Goal: Information Seeking & Learning: Find specific fact

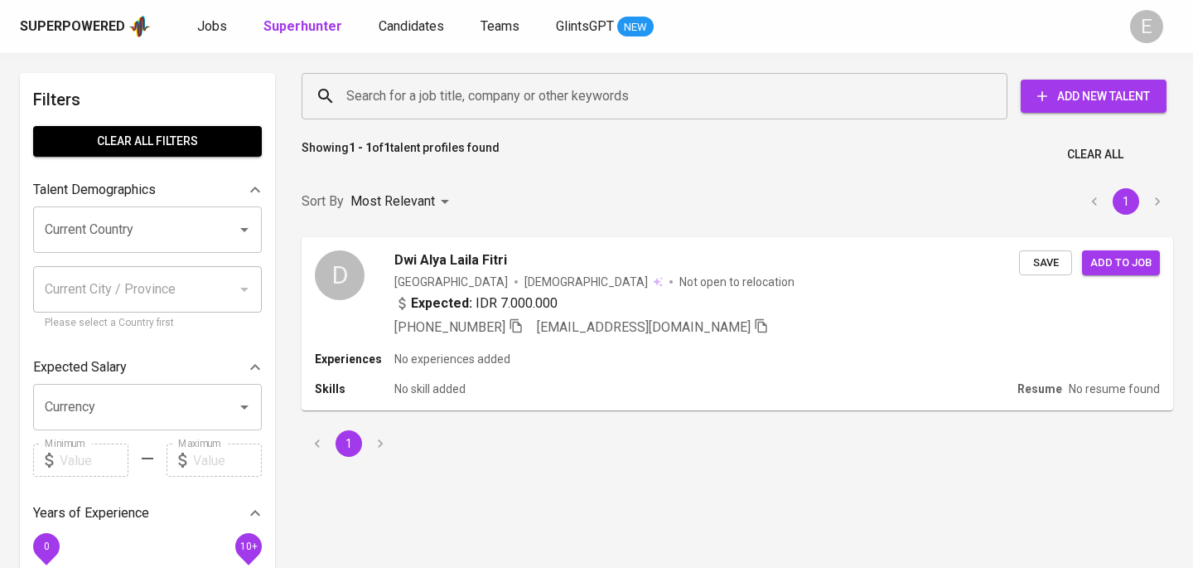
click at [424, 89] on input "Search for a job title, company or other keywords" at bounding box center [658, 95] width 633 height 31
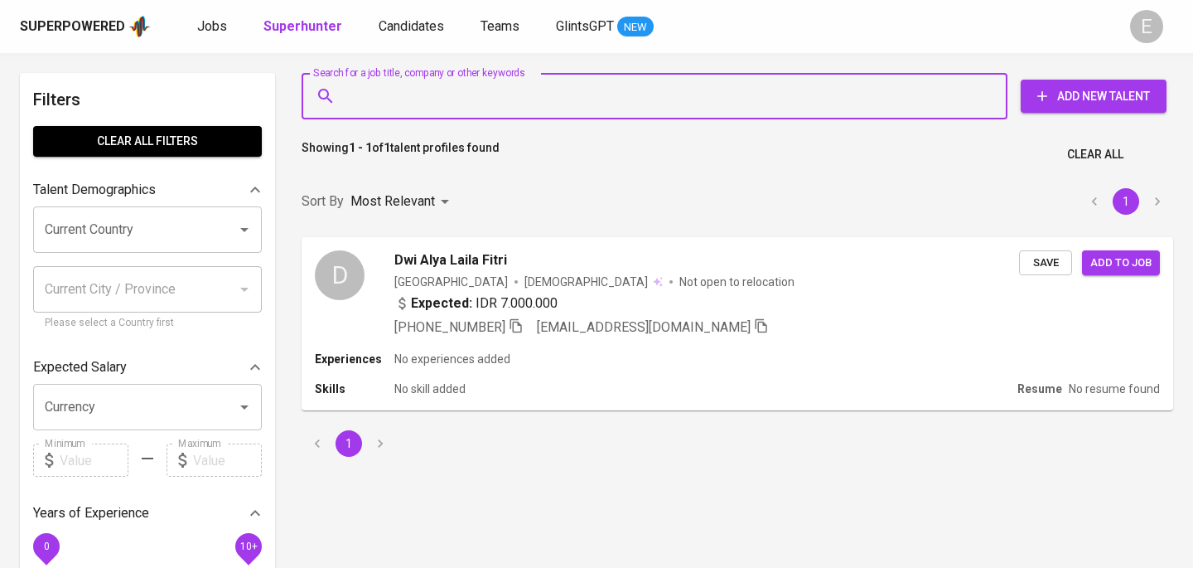
paste input "[PERSON_NAME][EMAIL_ADDRESS][DOMAIN_NAME]"
type input "[PERSON_NAME][EMAIL_ADDRESS][DOMAIN_NAME]"
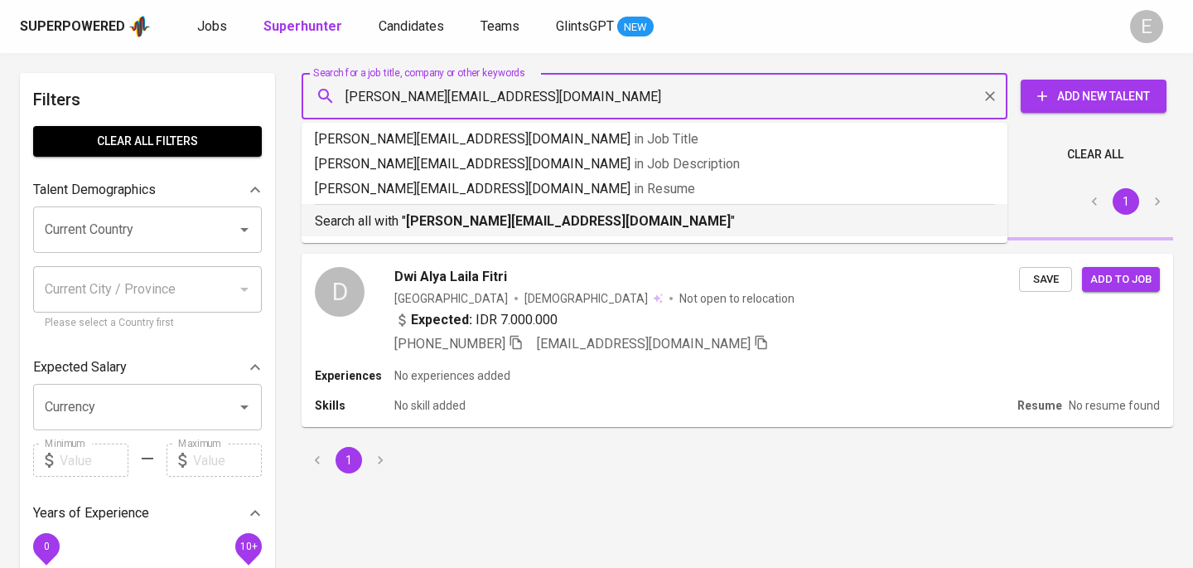
click at [418, 220] on b "[PERSON_NAME][EMAIL_ADDRESS][DOMAIN_NAME]" at bounding box center [568, 221] width 325 height 16
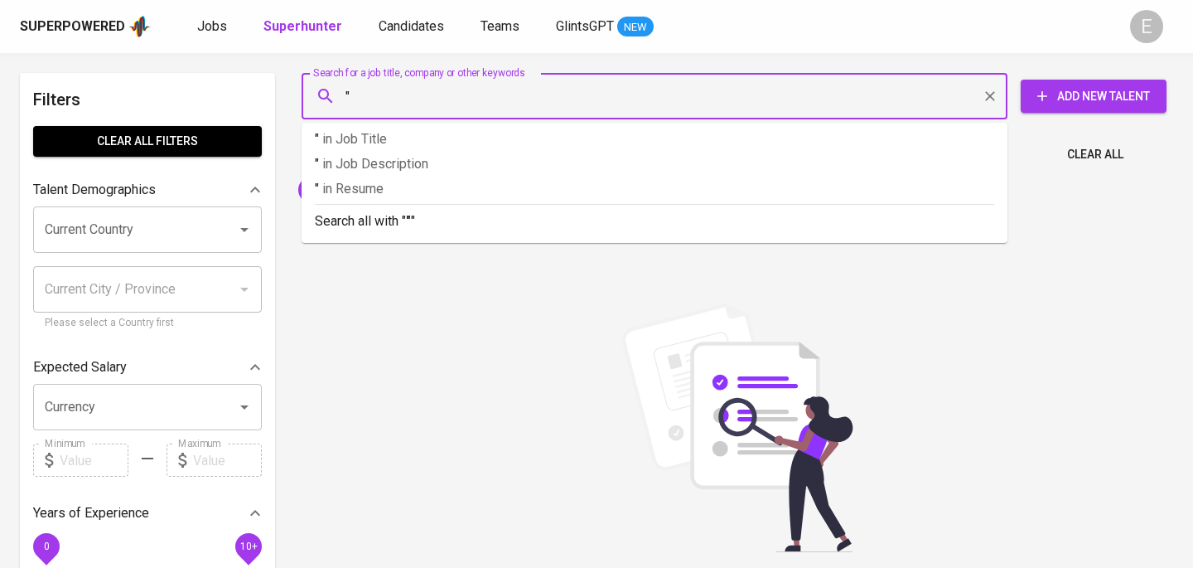
paste input "[PERSON_NAME] Rifianingrum"
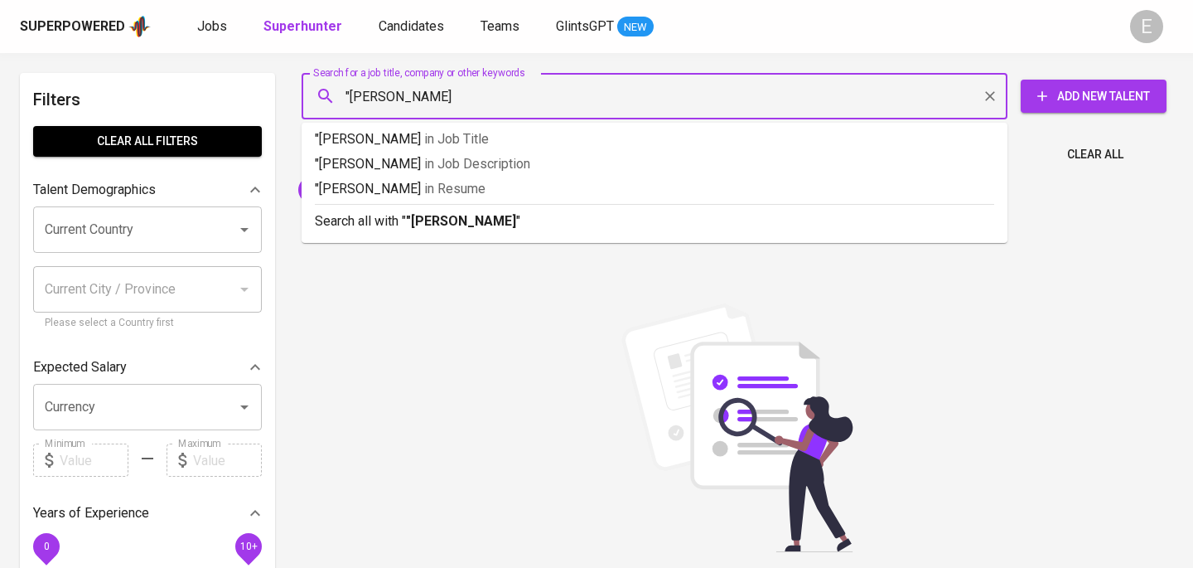
type input ""[PERSON_NAME] Rifianingrum""
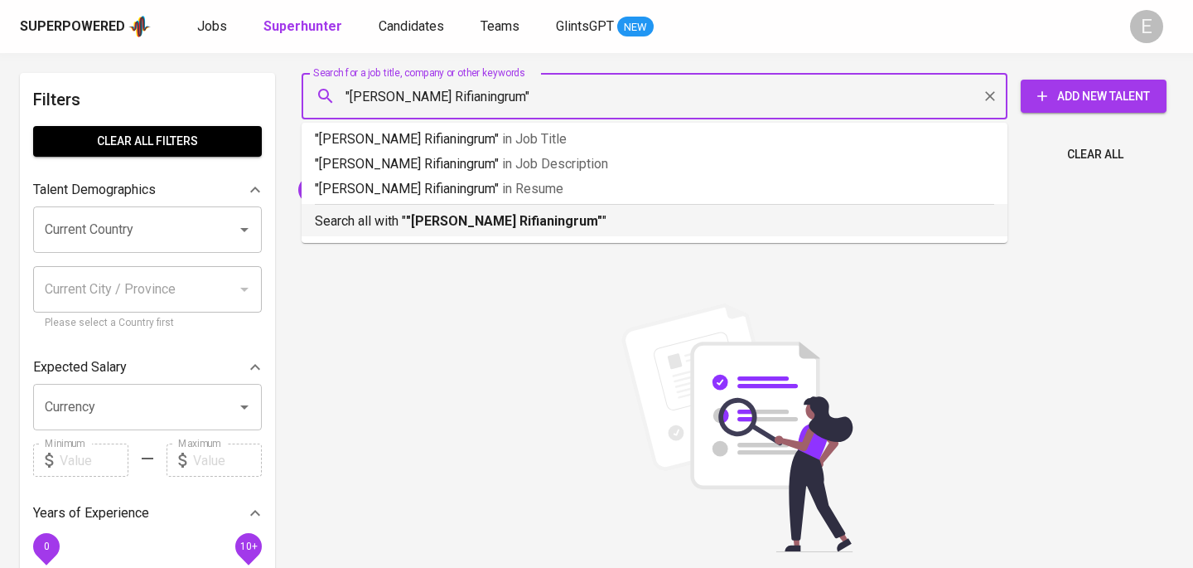
click at [344, 234] on li "Search all with " "[PERSON_NAME]" "" at bounding box center [655, 220] width 706 height 32
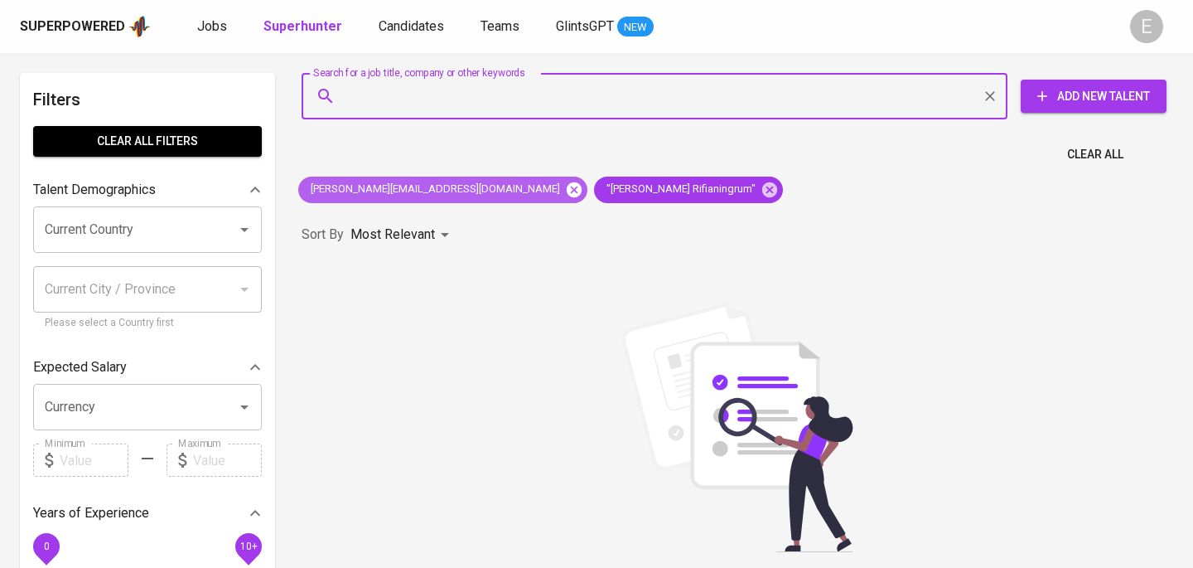
click at [565, 191] on icon at bounding box center [574, 190] width 18 height 18
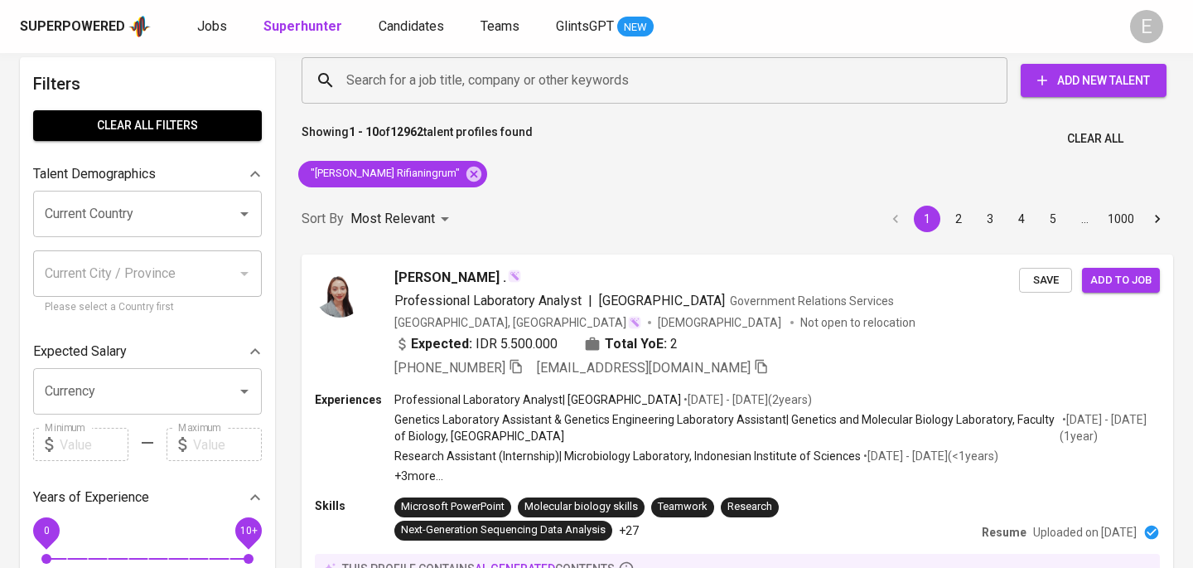
scroll to position [10, 0]
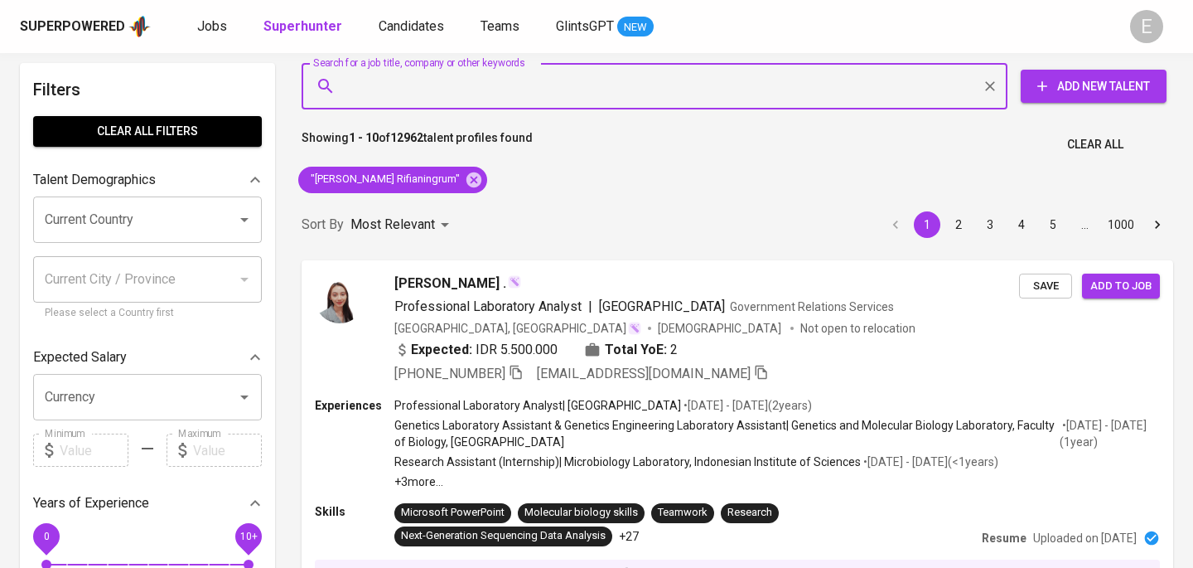
click at [487, 89] on input "Search for a job title, company or other keywords" at bounding box center [658, 85] width 633 height 31
paste input "[EMAIL_ADDRESS][DOMAIN_NAME]"
type input "[EMAIL_ADDRESS][DOMAIN_NAME]"
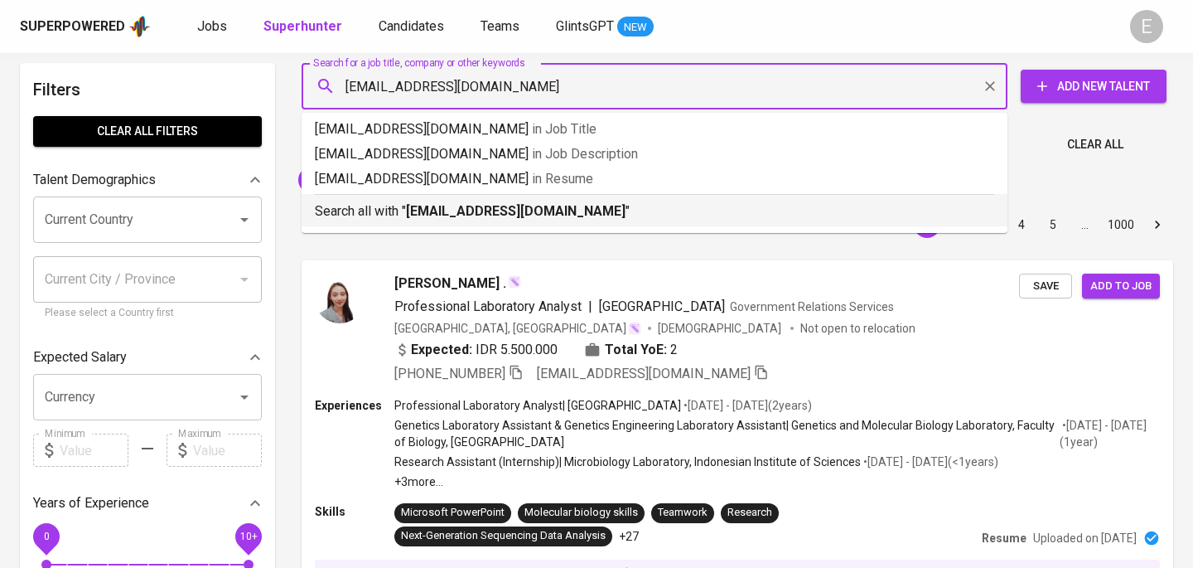
click at [457, 209] on b "[EMAIL_ADDRESS][DOMAIN_NAME]" at bounding box center [516, 211] width 220 height 16
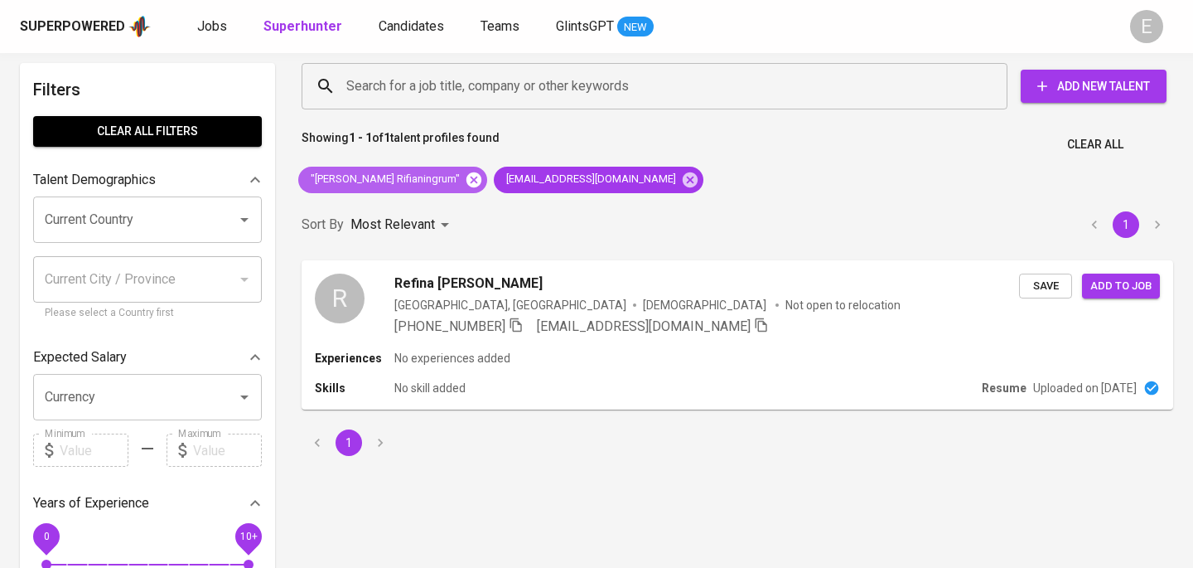
click at [466, 183] on icon at bounding box center [473, 179] width 15 height 15
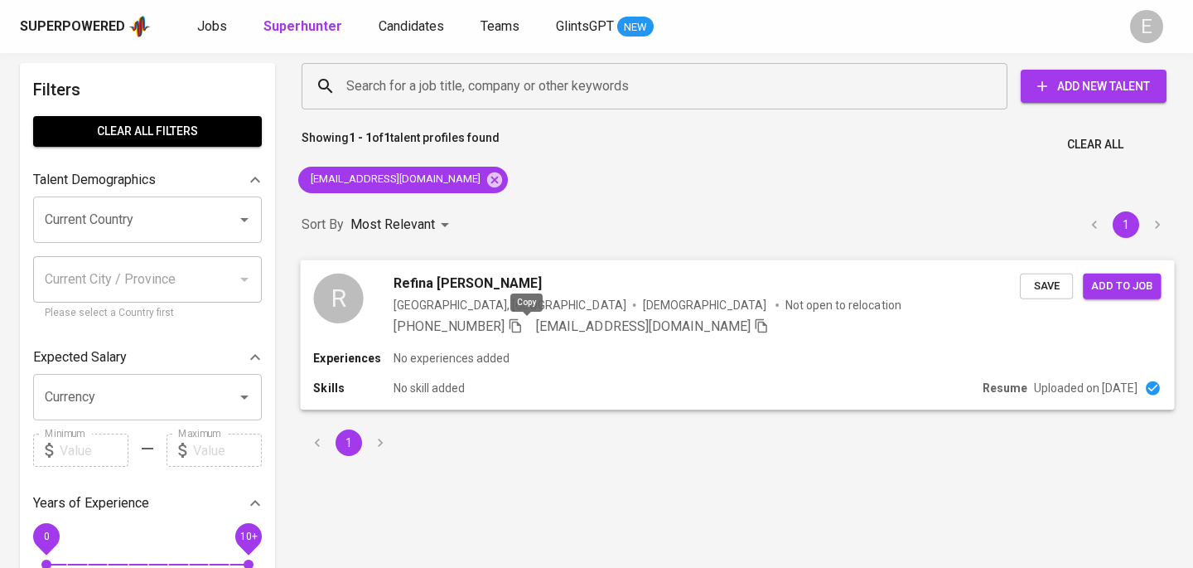
click at [523, 327] on icon "button" at bounding box center [515, 324] width 15 height 15
click at [486, 181] on icon at bounding box center [495, 180] width 18 height 18
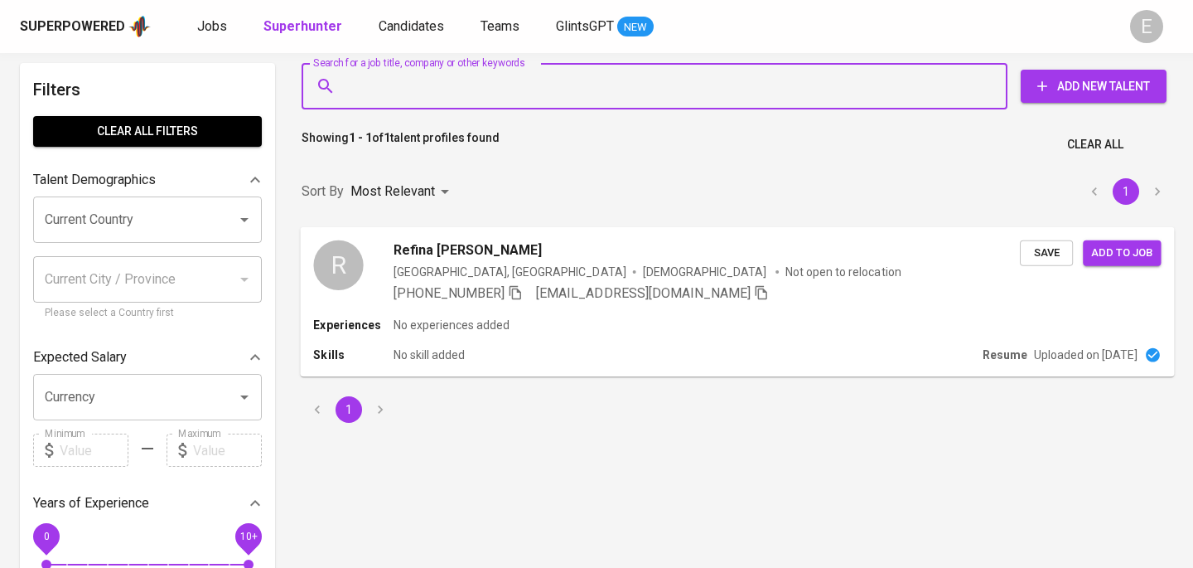
click at [468, 92] on input "Search for a job title, company or other keywords" at bounding box center [658, 85] width 633 height 31
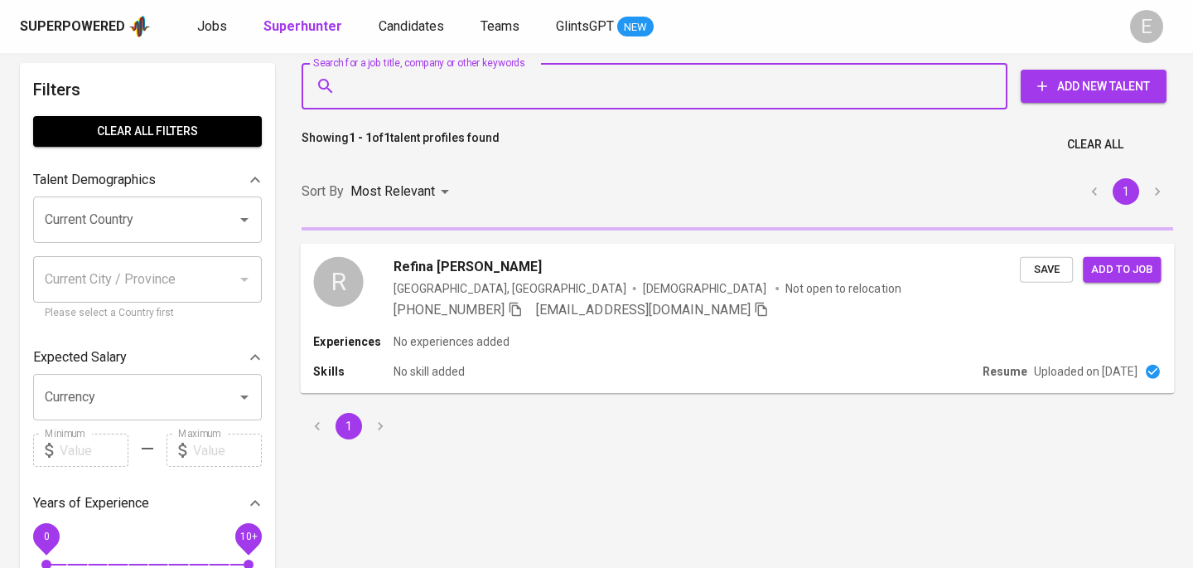
paste input "[EMAIL_ADDRESS][DOMAIN_NAME]"
type input "[EMAIL_ADDRESS][DOMAIN_NAME]"
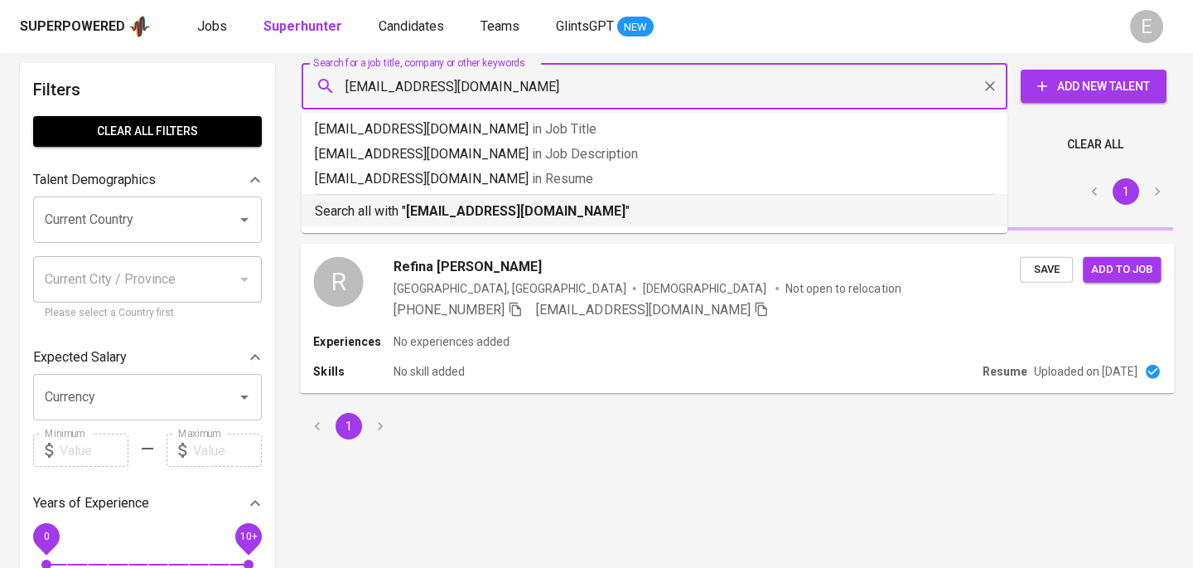
click at [401, 210] on p "Search all with " [EMAIL_ADDRESS][DOMAIN_NAME] "" at bounding box center [654, 211] width 679 height 20
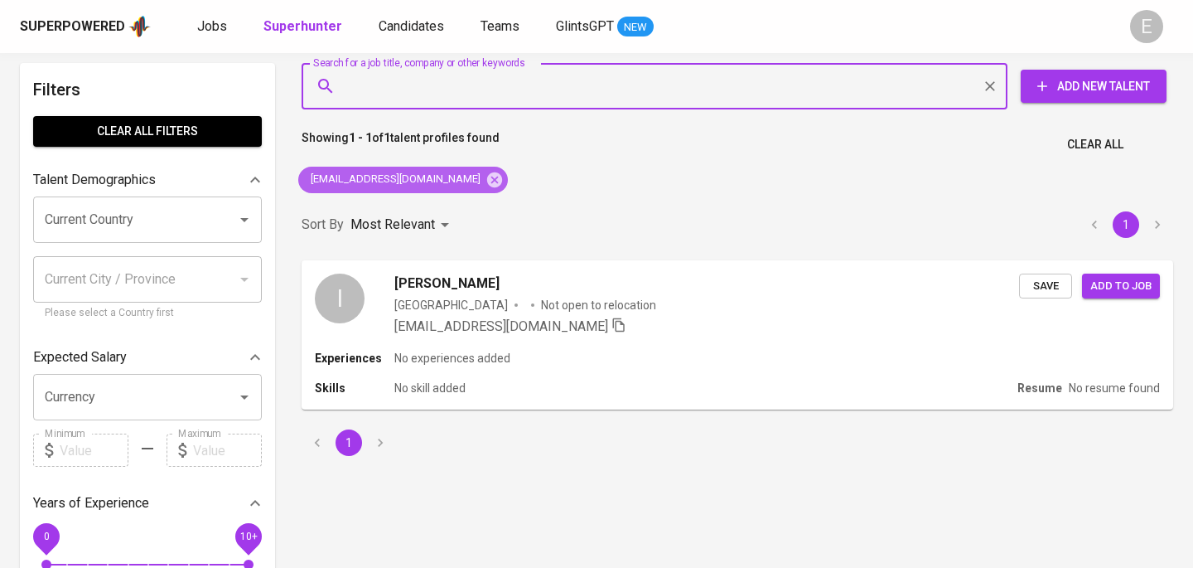
click at [487, 183] on icon at bounding box center [494, 179] width 15 height 15
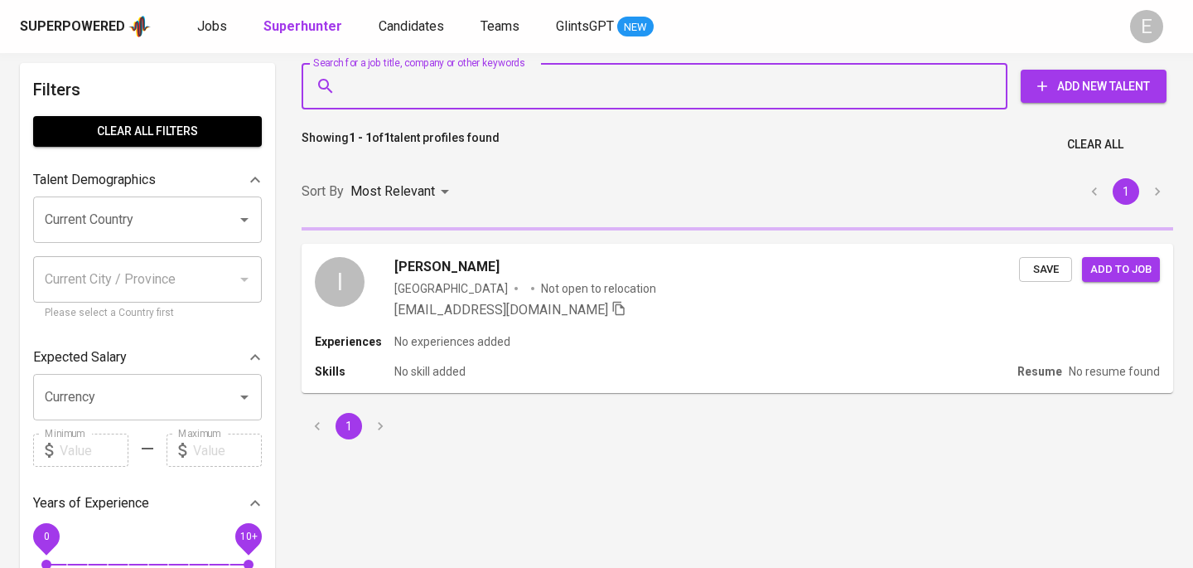
click at [432, 81] on input "Search for a job title, company or other keywords" at bounding box center [658, 85] width 633 height 31
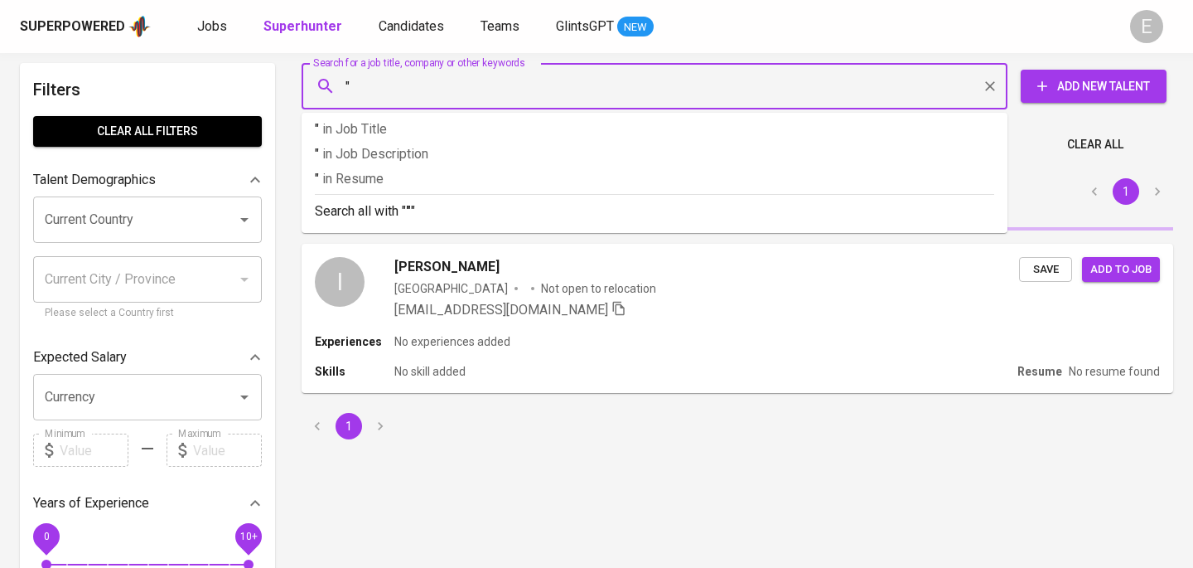
paste input "[DEMOGRAPHIC_DATA][PERSON_NAME]"
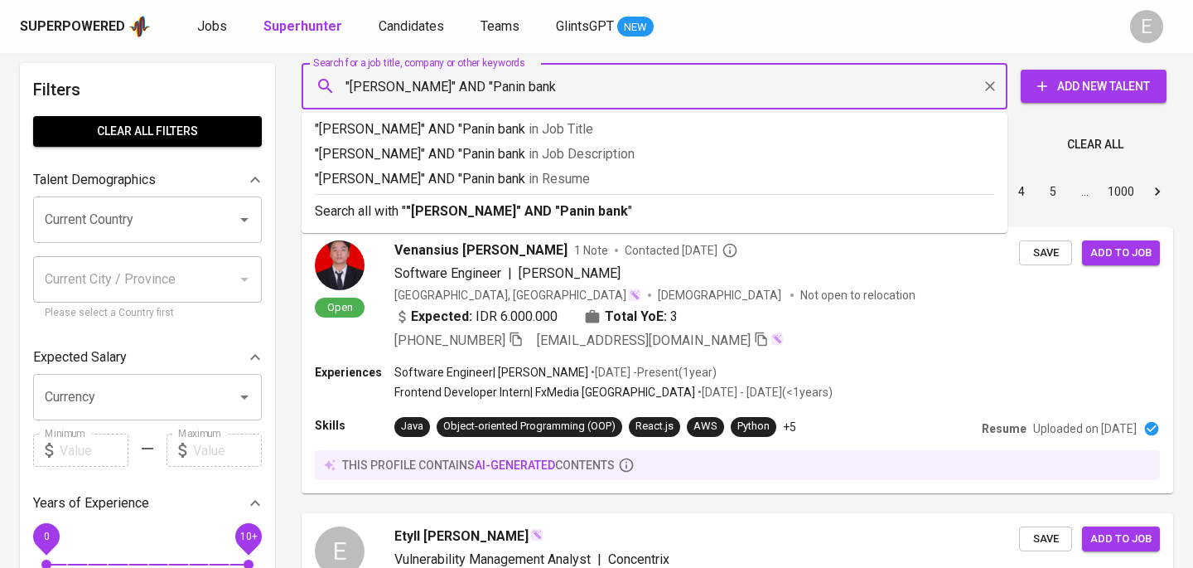
type input ""[PERSON_NAME]" AND "Panin bank'"
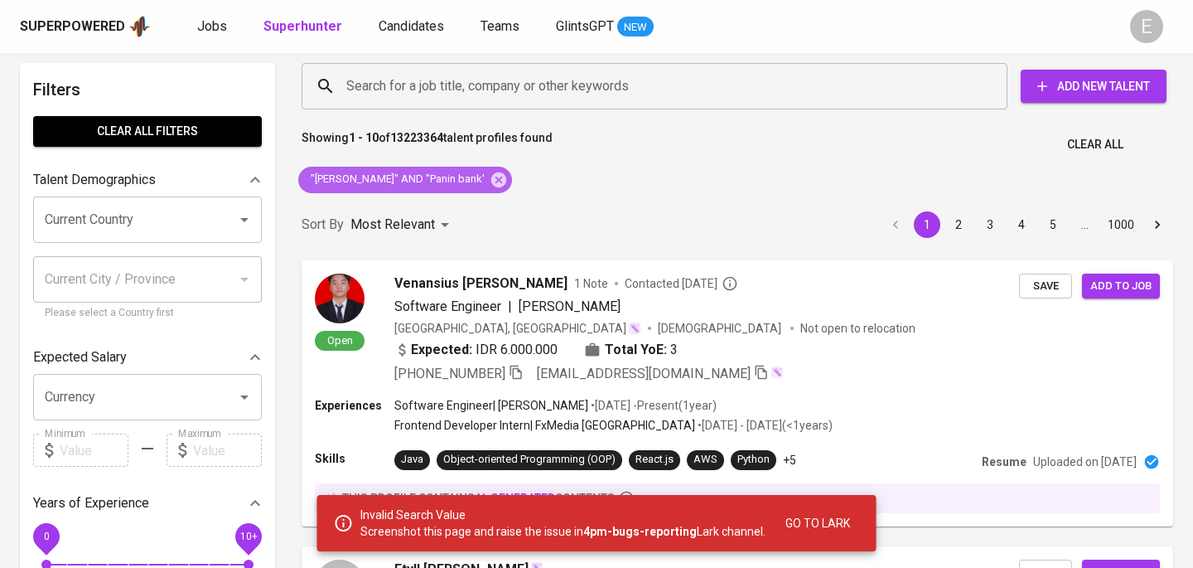
drag, startPoint x: 307, startPoint y: 174, endPoint x: 475, endPoint y: 179, distance: 167.4
click at [475, 179] on span ""[PERSON_NAME]" AND "Panin bank'" at bounding box center [396, 180] width 196 height 16
copy span ""[PERSON_NAME]" AND "Panin bank'"
click at [418, 90] on input "Search for a job title, company or other keywords" at bounding box center [658, 85] width 633 height 31
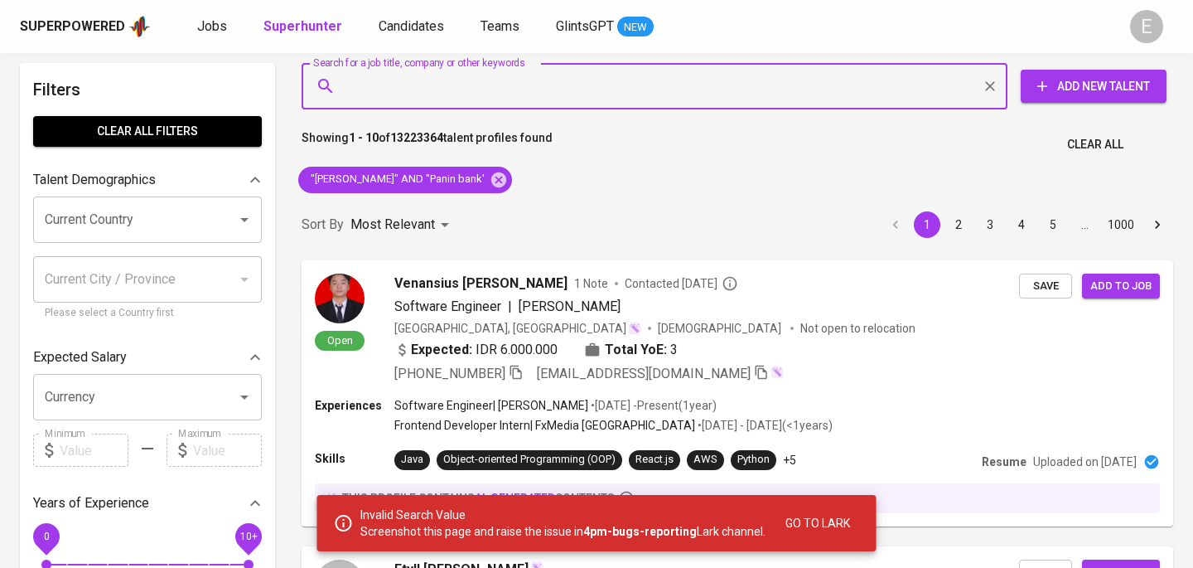
paste input ""[PERSON_NAME]" AND "Panin bank'"
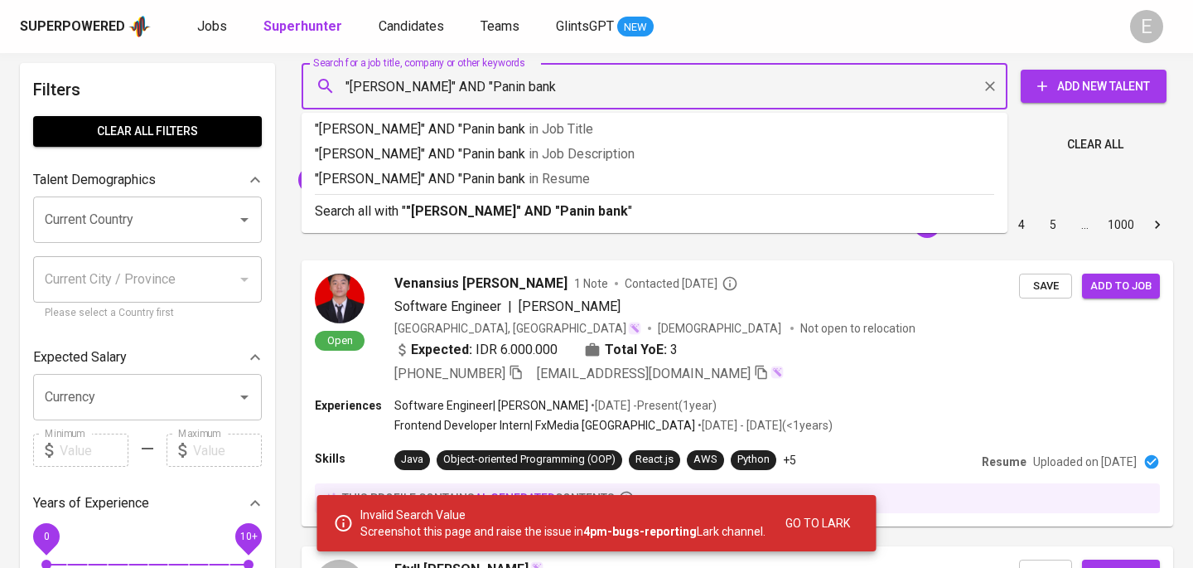
type input ""[PERSON_NAME]" AND "Panin bank""
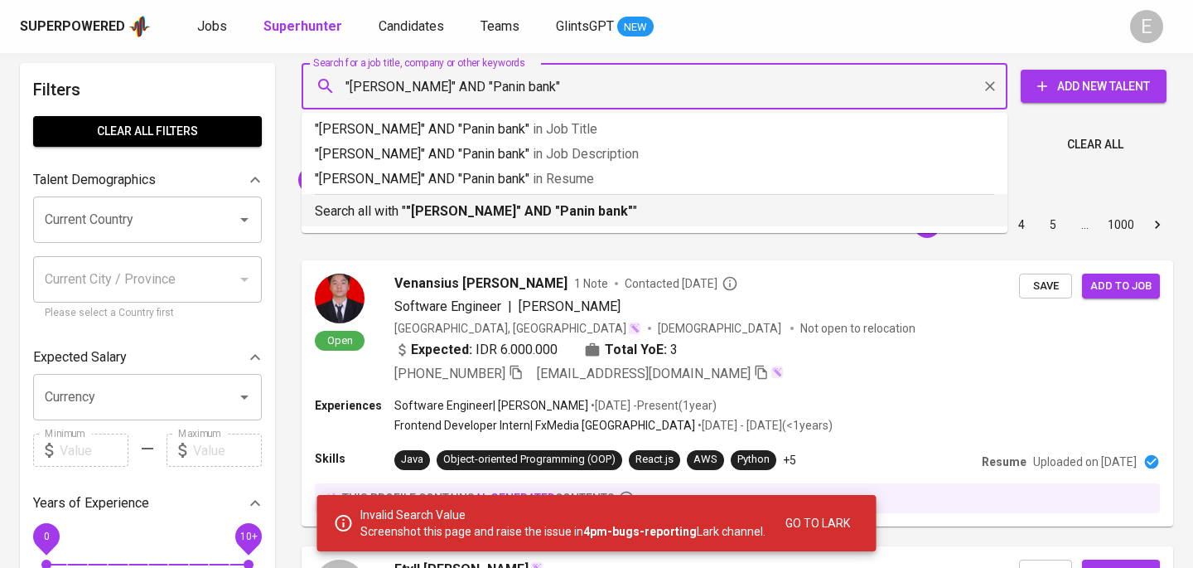
click at [389, 209] on p "Search all with " "[PERSON_NAME]" AND "Panin bank" "" at bounding box center [654, 211] width 679 height 20
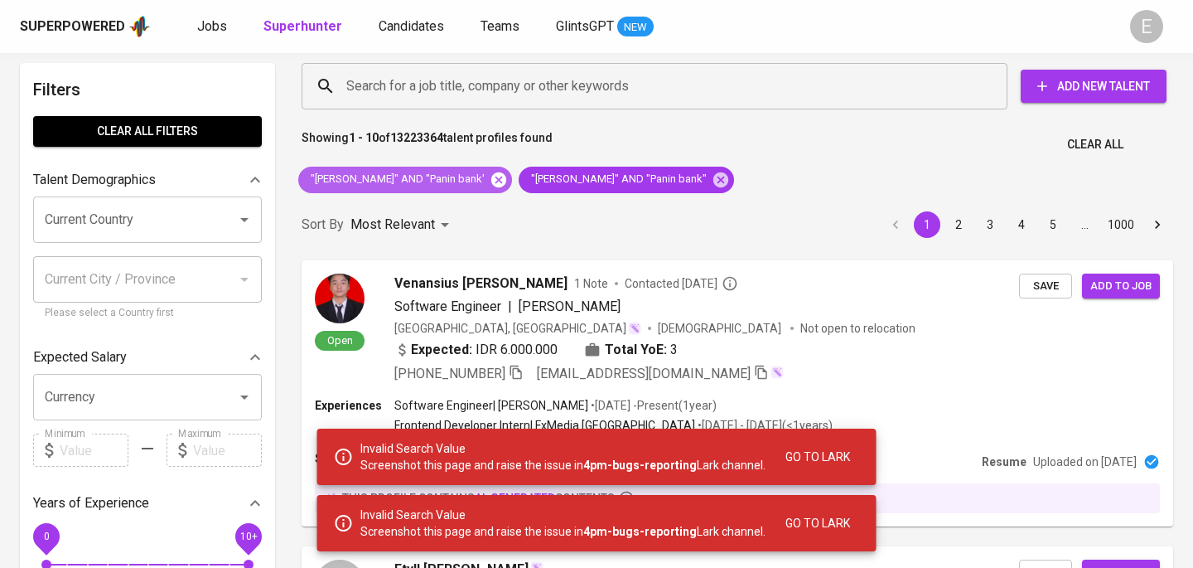
click at [492, 181] on icon at bounding box center [498, 179] width 15 height 15
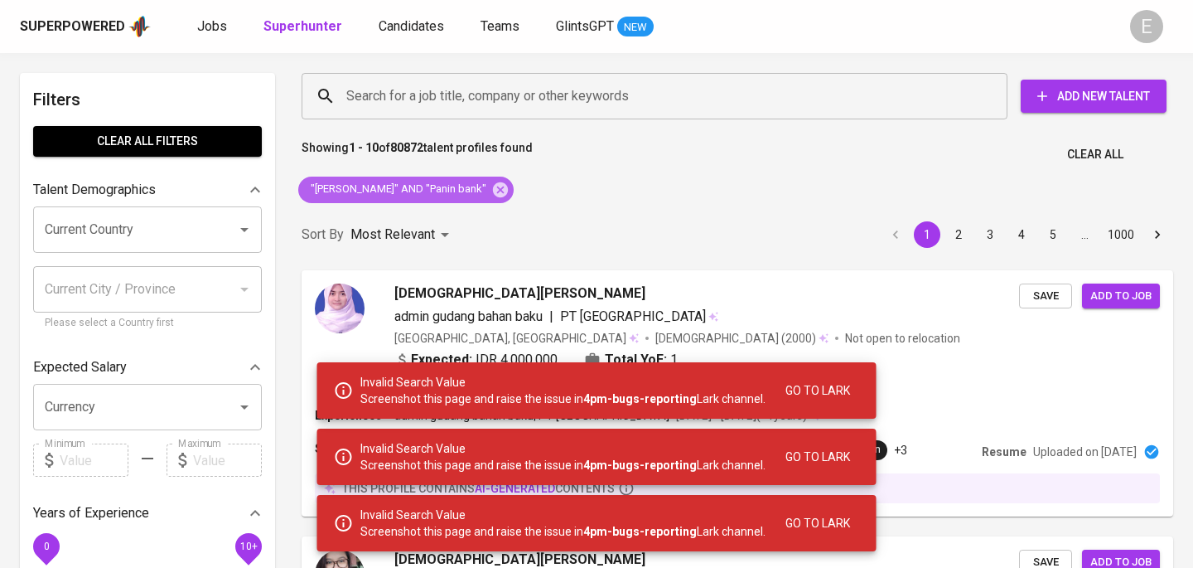
drag, startPoint x: 312, startPoint y: 188, endPoint x: 476, endPoint y: 189, distance: 163.2
click at [476, 189] on span ""[PERSON_NAME]" AND "Panin bank"" at bounding box center [397, 189] width 198 height 16
copy span ""[PERSON_NAME]" AND "Panin bank""
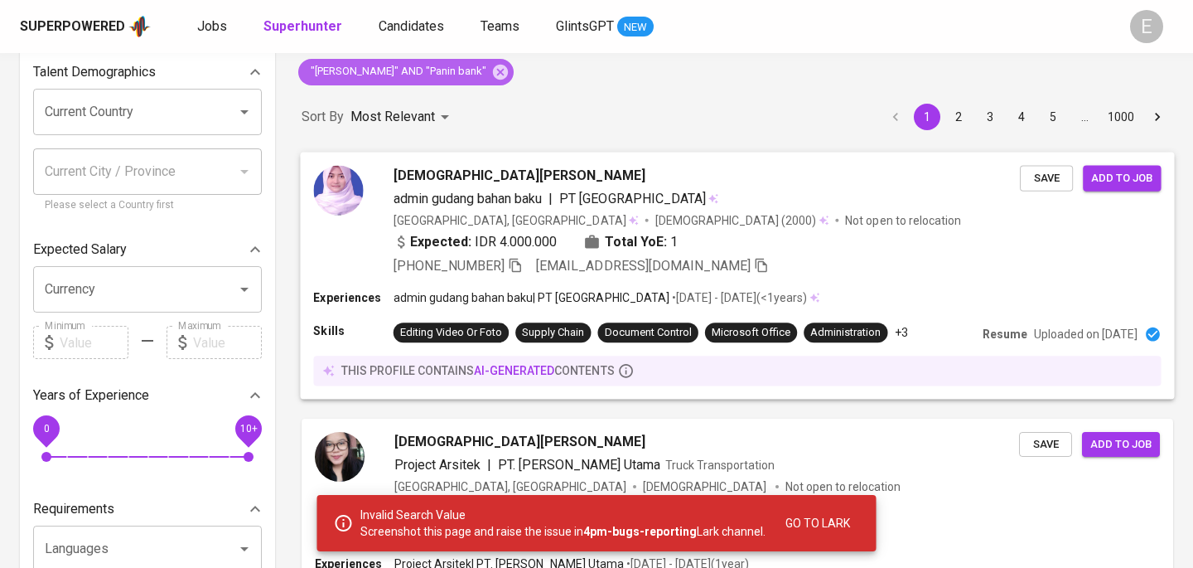
scroll to position [184, 0]
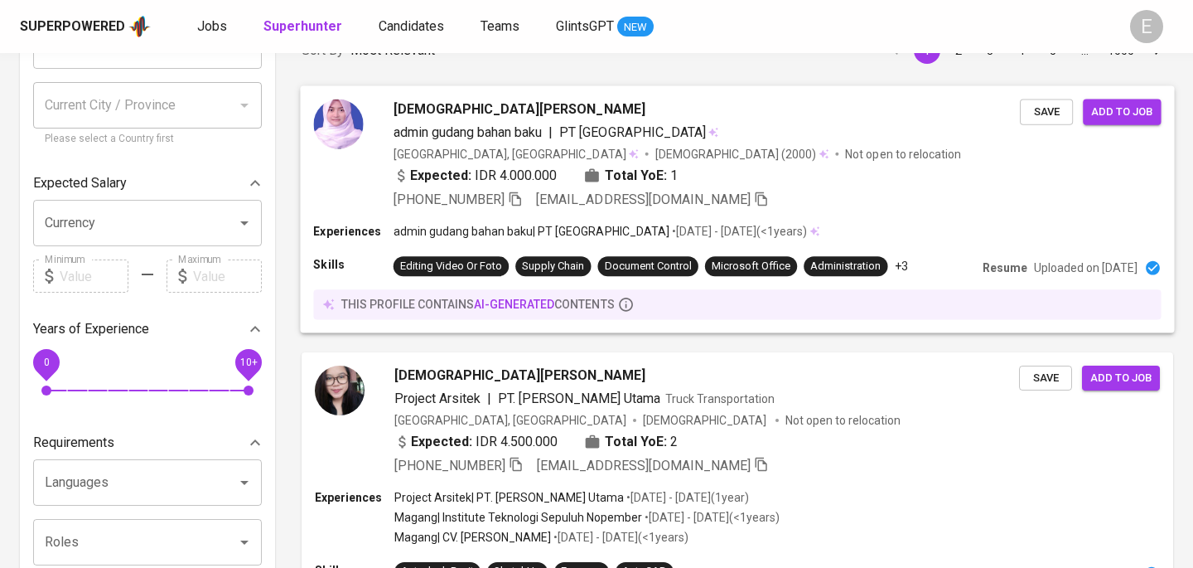
click at [809, 161] on div "[GEOGRAPHIC_DATA], [GEOGRAPHIC_DATA] [DEMOGRAPHIC_DATA] (2000) Not open to relo…" at bounding box center [707, 153] width 626 height 17
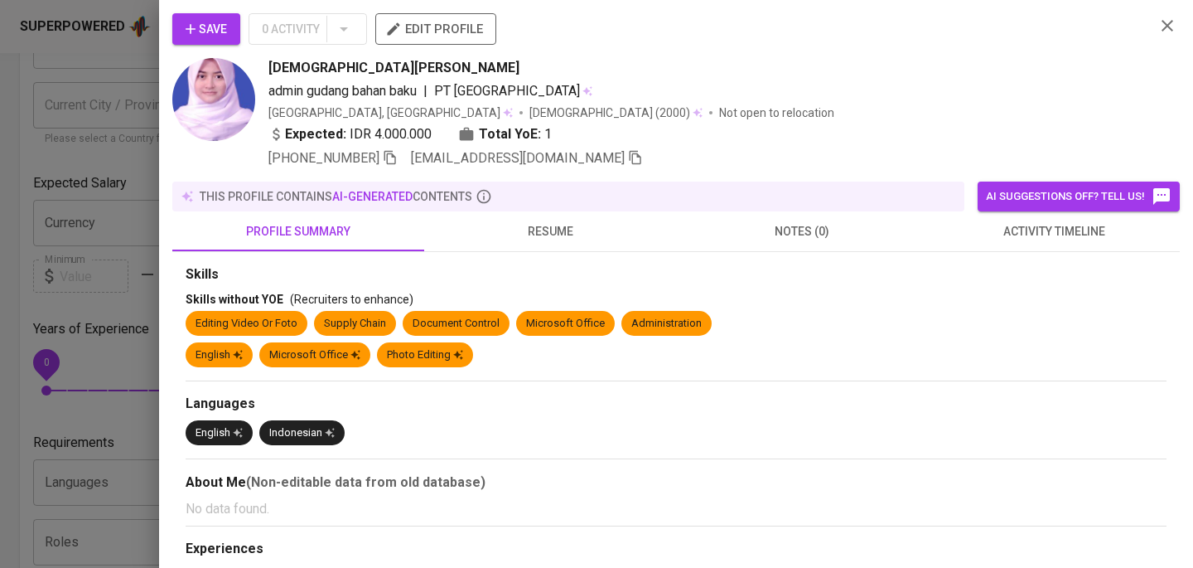
click at [513, 219] on button "resume" at bounding box center [550, 231] width 252 height 40
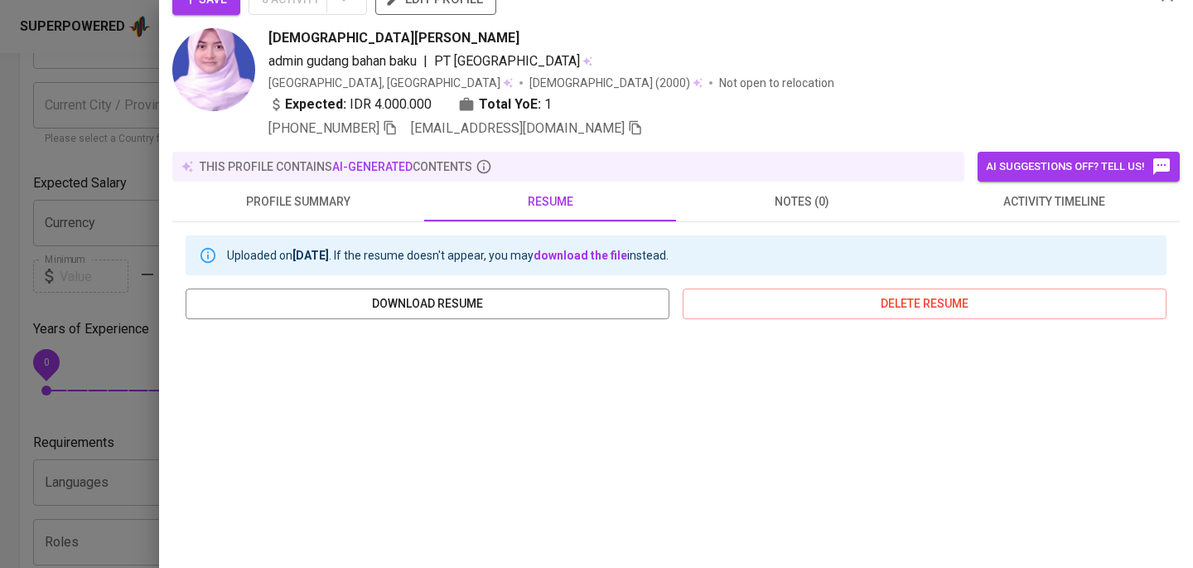
scroll to position [13, 0]
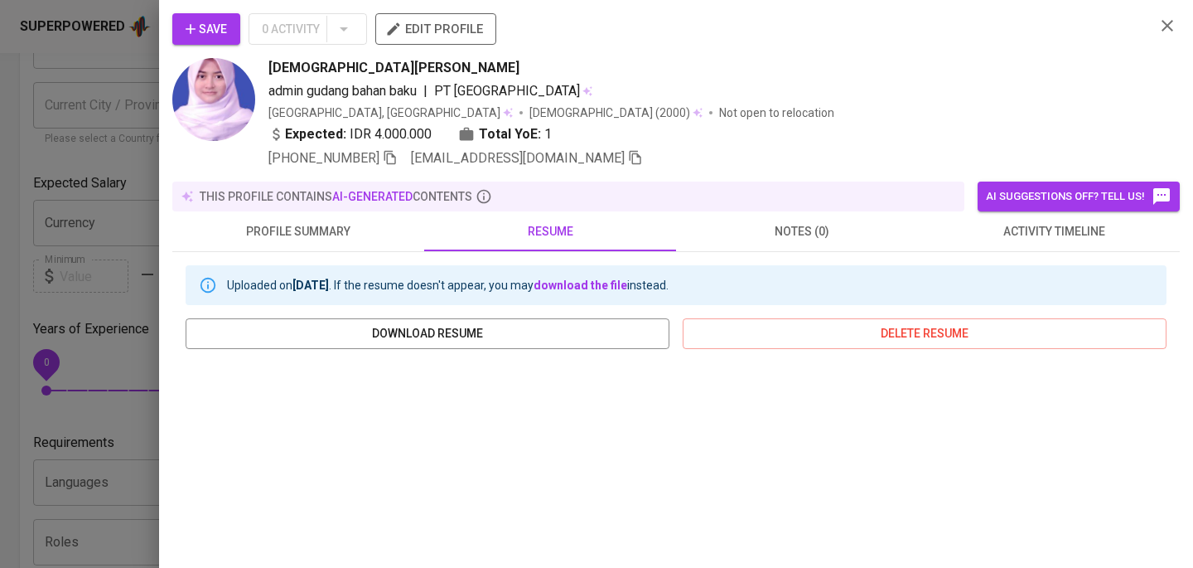
scroll to position [46, 0]
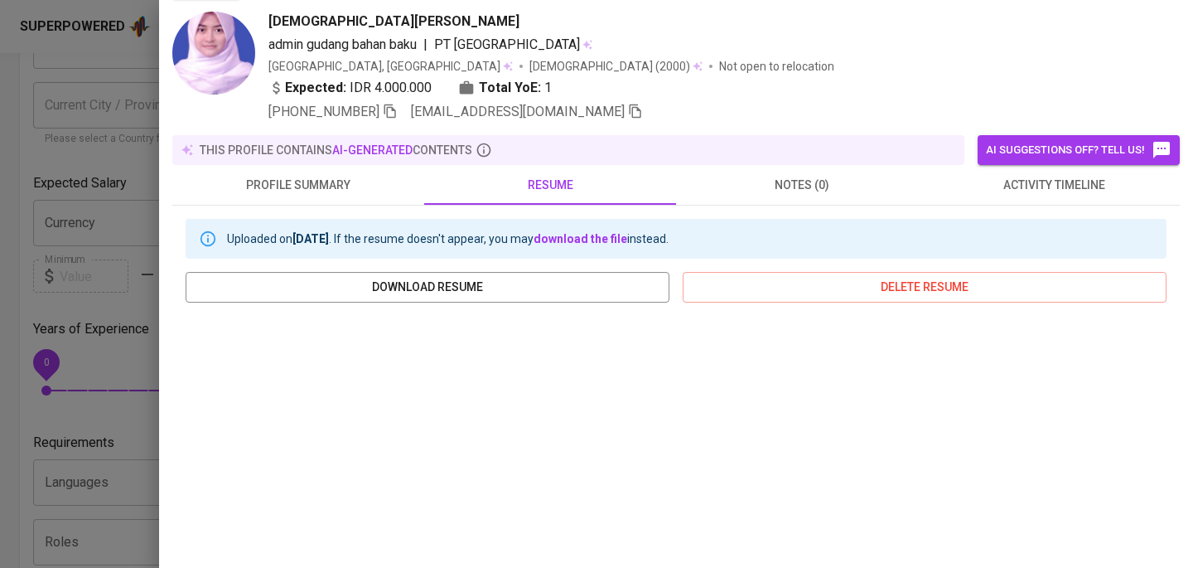
click at [91, 64] on div at bounding box center [596, 284] width 1193 height 568
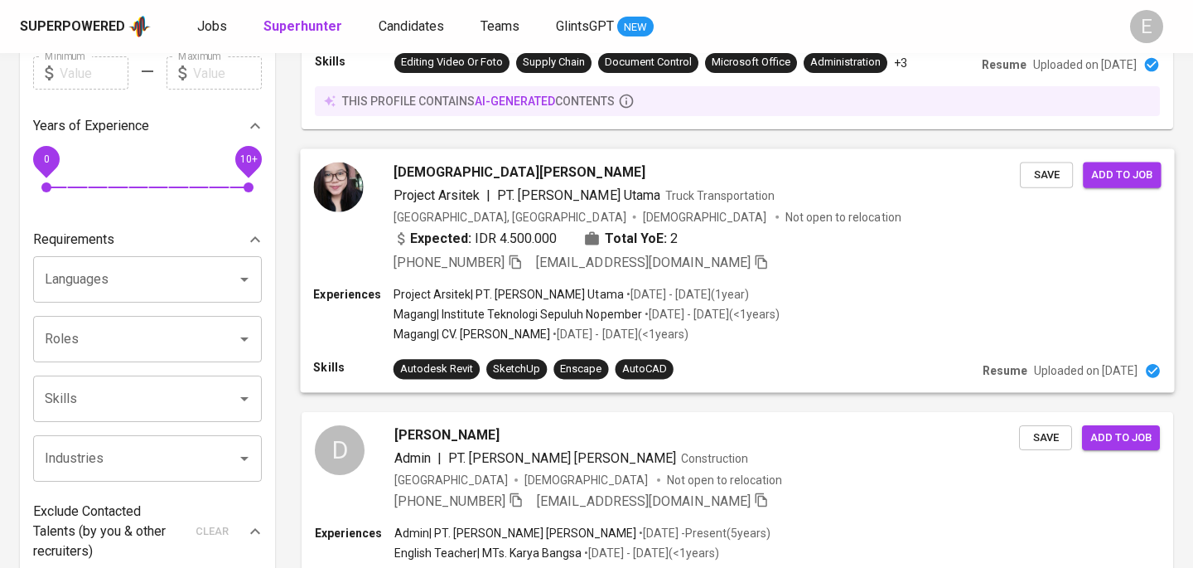
scroll to position [391, 0]
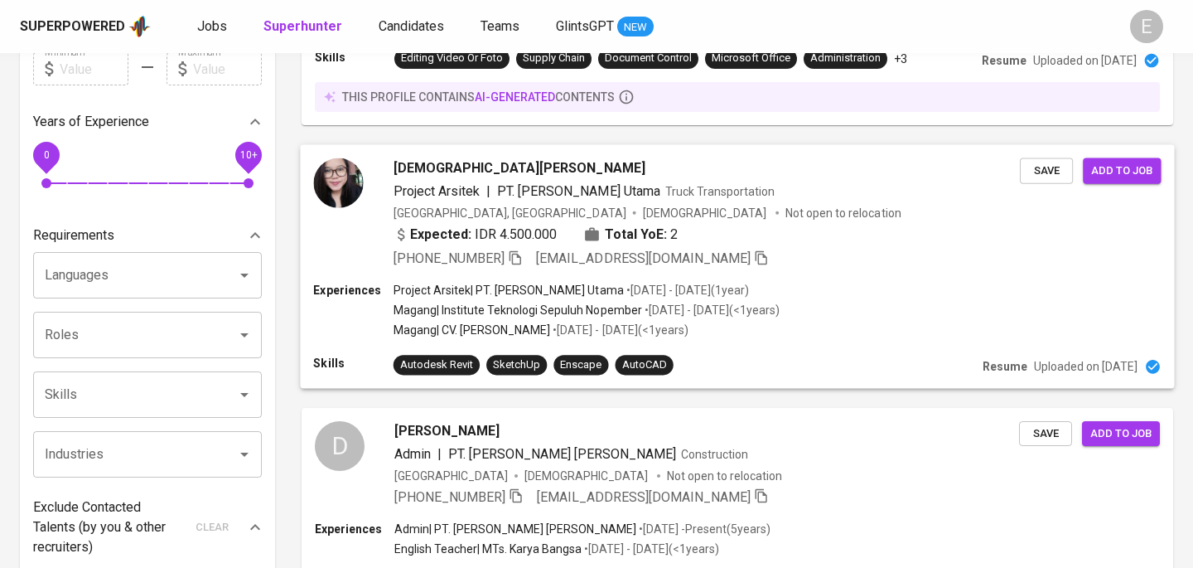
click at [762, 262] on div "+62 821-3821-8312 dini.handa05@gmail.com" at bounding box center [707, 258] width 626 height 20
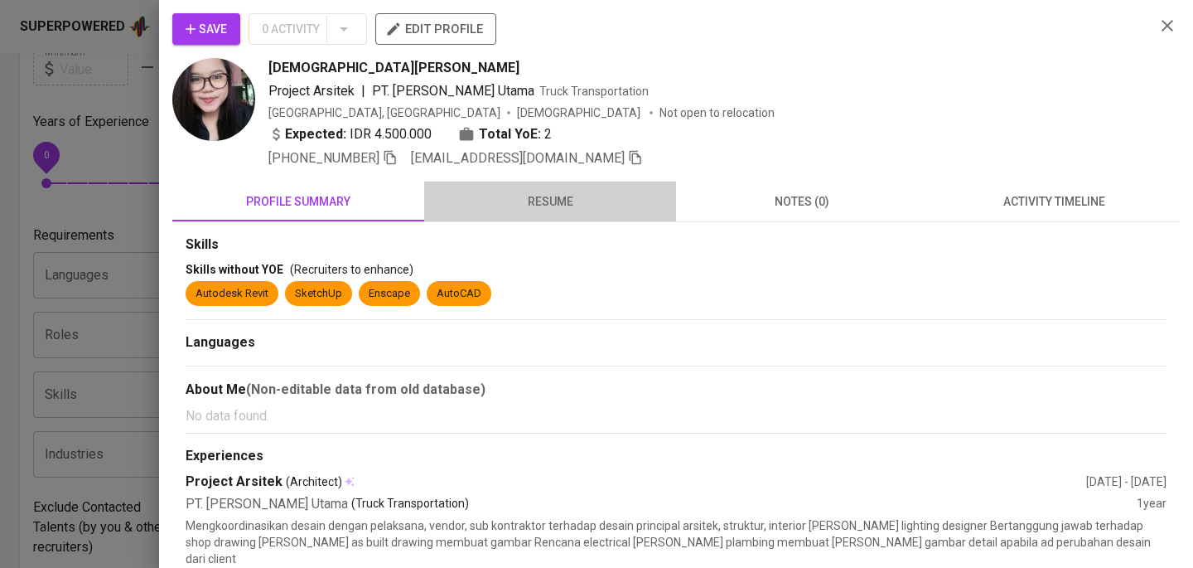
click at [568, 202] on span "resume" at bounding box center [550, 201] width 232 height 21
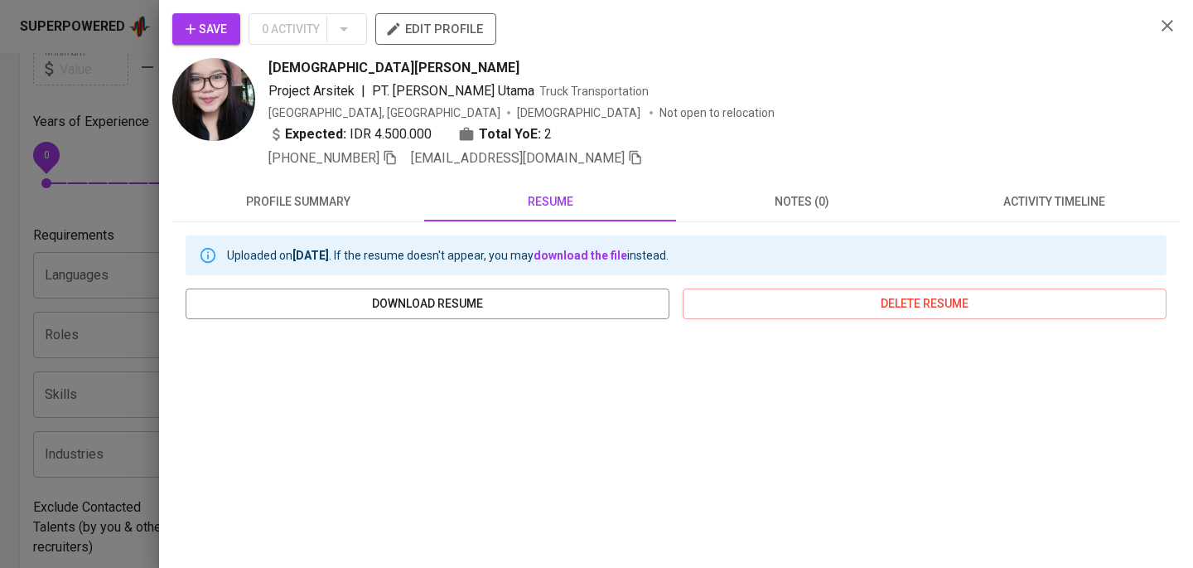
scroll to position [288, 0]
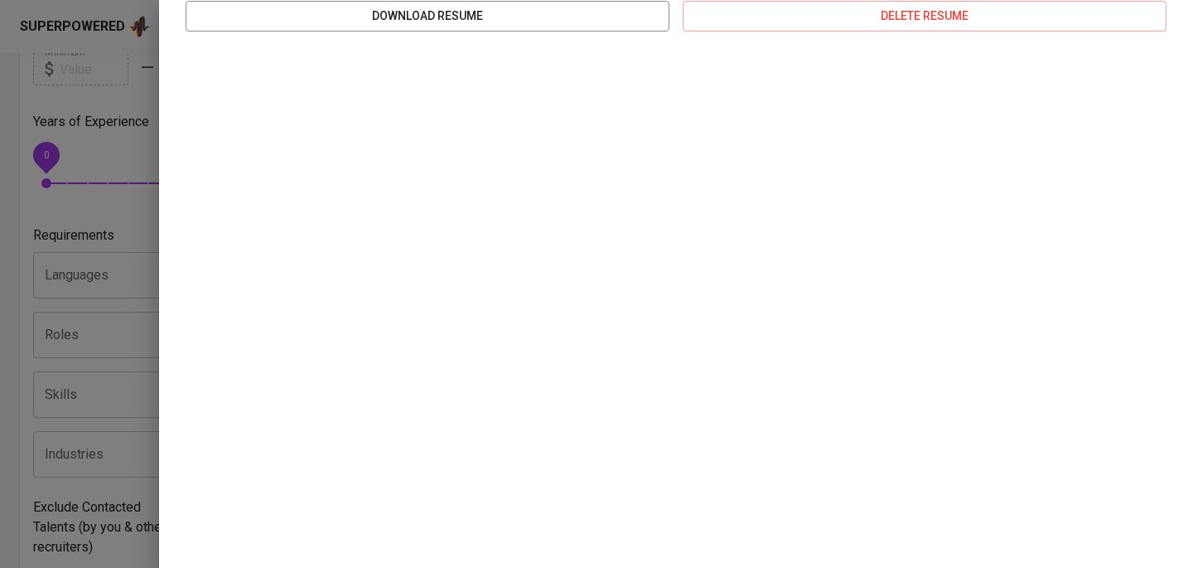
click at [111, 147] on div at bounding box center [596, 284] width 1193 height 568
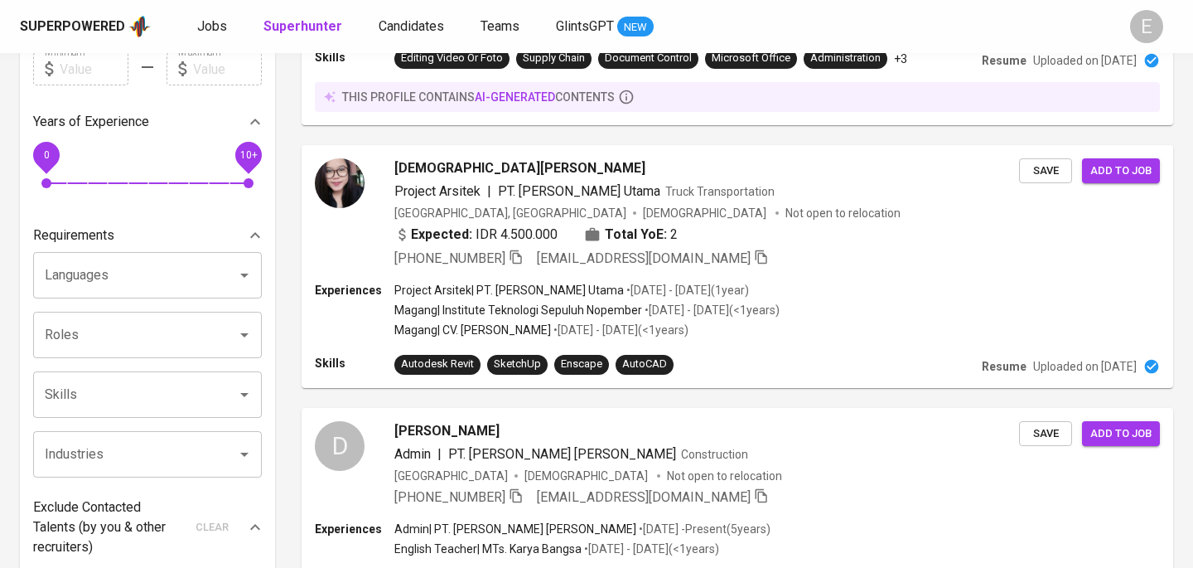
scroll to position [0, 0]
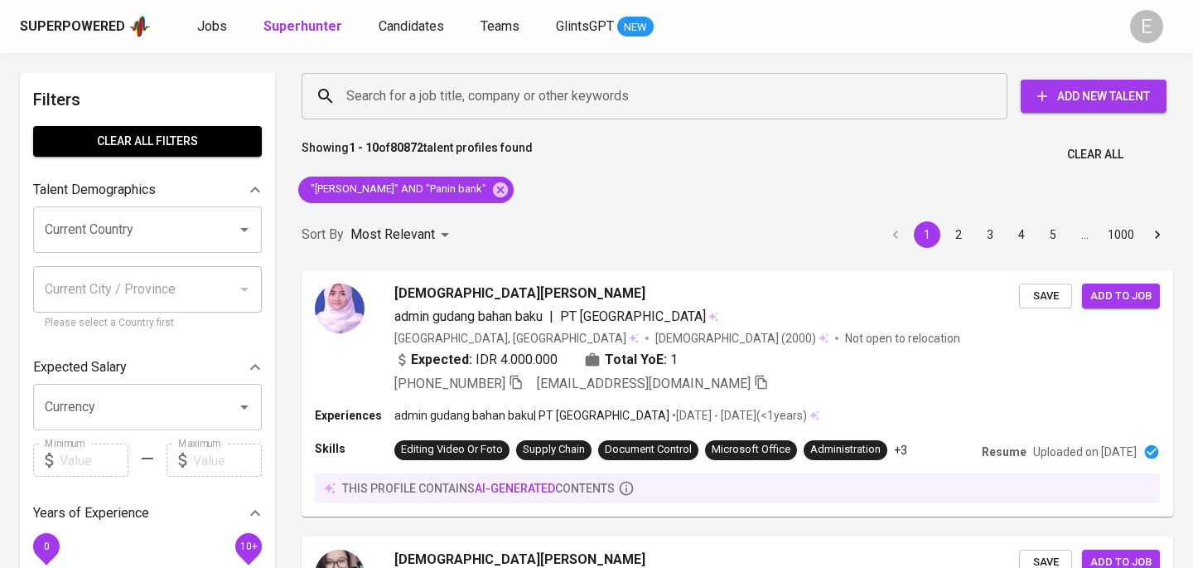
click at [500, 201] on div ""[PERSON_NAME]" AND "Panin bank"" at bounding box center [406, 190] width 229 height 40
click at [500, 190] on icon at bounding box center [500, 190] width 18 height 18
click at [448, 109] on input "Search for a job title, company or other keywords" at bounding box center [658, 95] width 633 height 31
paste input "Vonny Susanty"
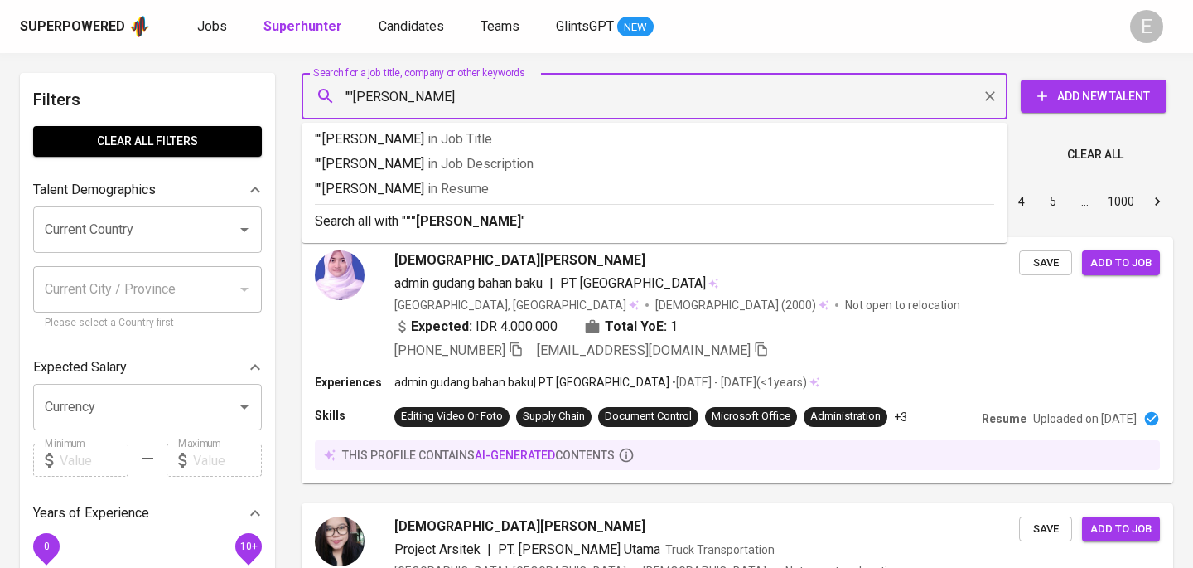
click at [442, 95] on input """Vonny Susanty" at bounding box center [658, 95] width 633 height 31
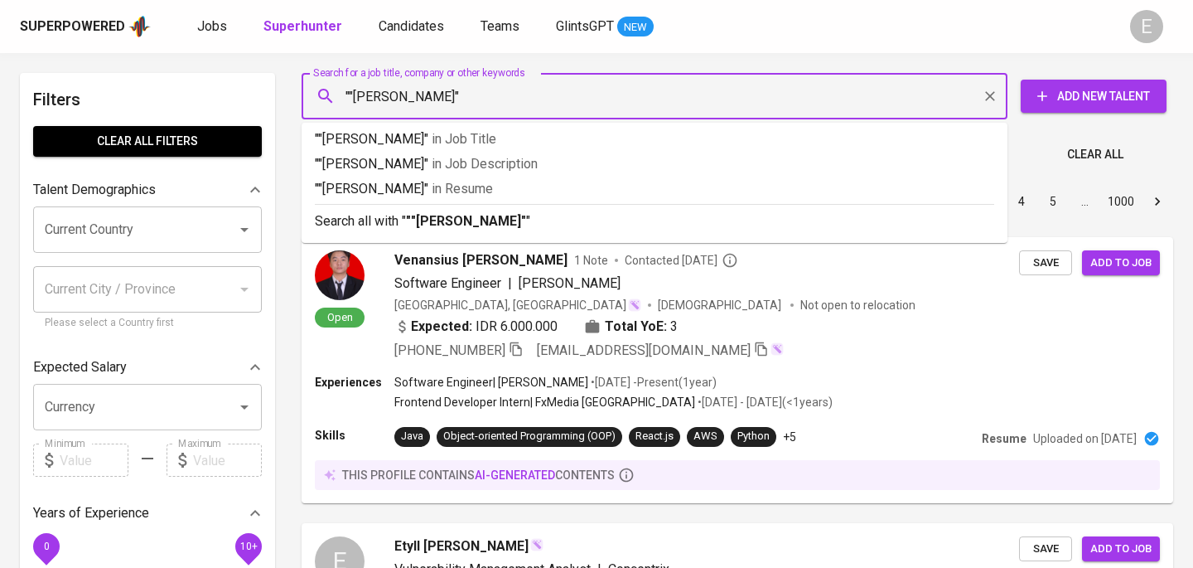
click at [355, 94] on input """Vonny Susanty"" at bounding box center [658, 95] width 633 height 31
type input ""Vonny Susanty""
